Goal: Transaction & Acquisition: Book appointment/travel/reservation

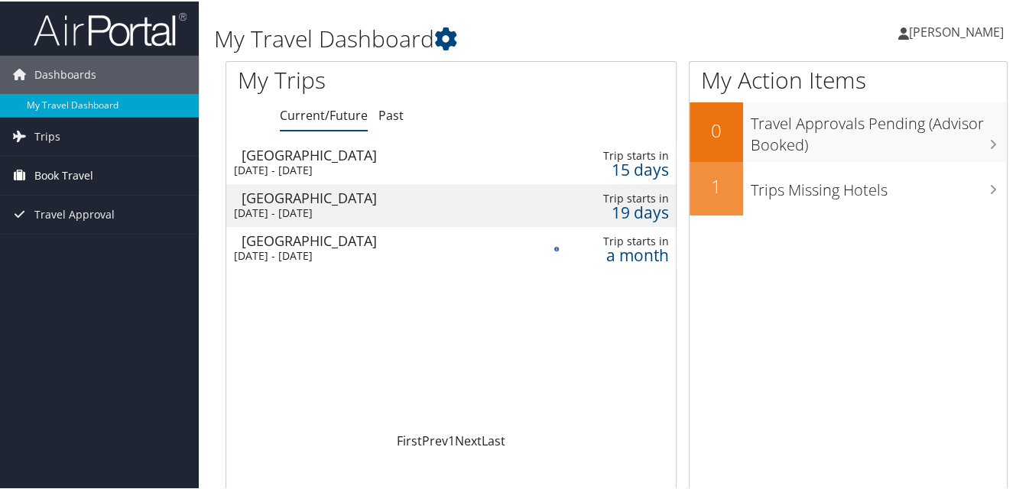
click at [53, 176] on span "Book Travel" at bounding box center [63, 174] width 59 height 38
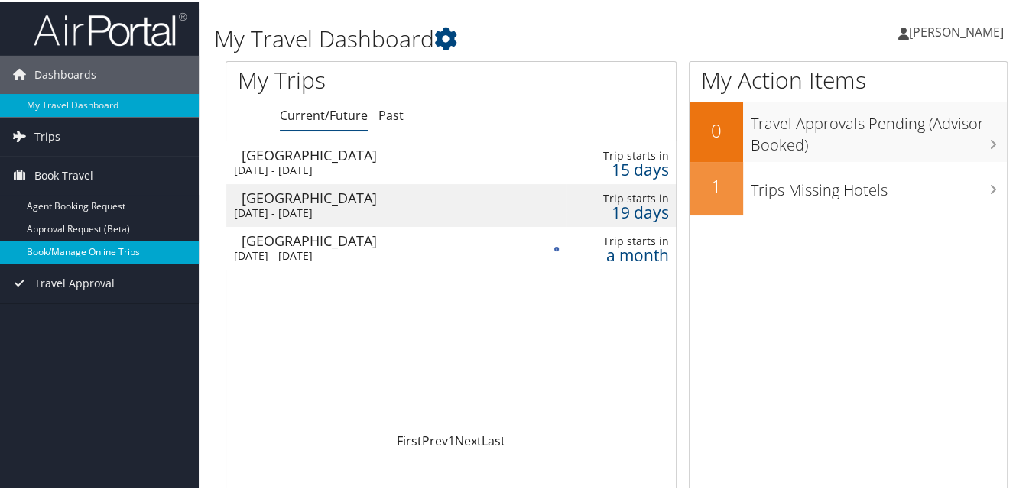
click at [65, 250] on link "Book/Manage Online Trips" at bounding box center [99, 250] width 199 height 23
